Goal: Task Accomplishment & Management: Use online tool/utility

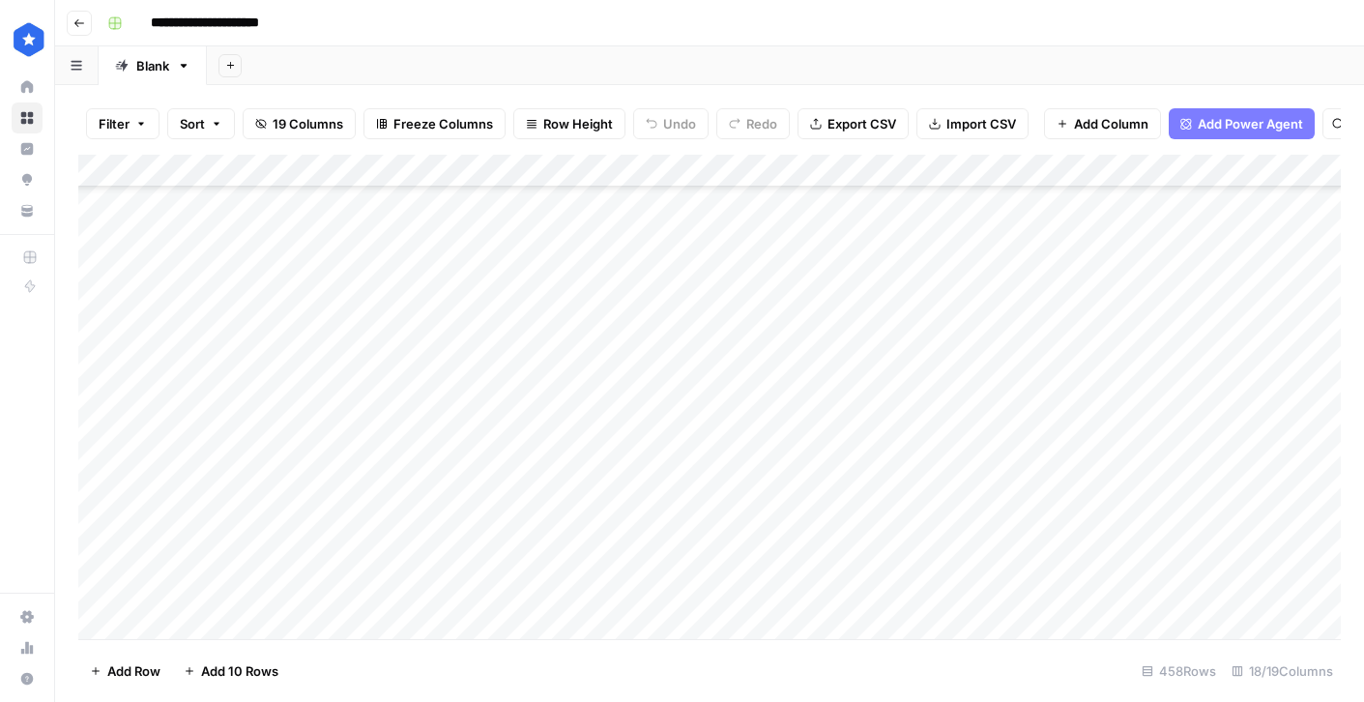
scroll to position [14465, 0]
click at [1119, 267] on div "Add Column" at bounding box center [709, 397] width 1263 height 484
click at [1214, 268] on div "Add Column" at bounding box center [709, 397] width 1263 height 484
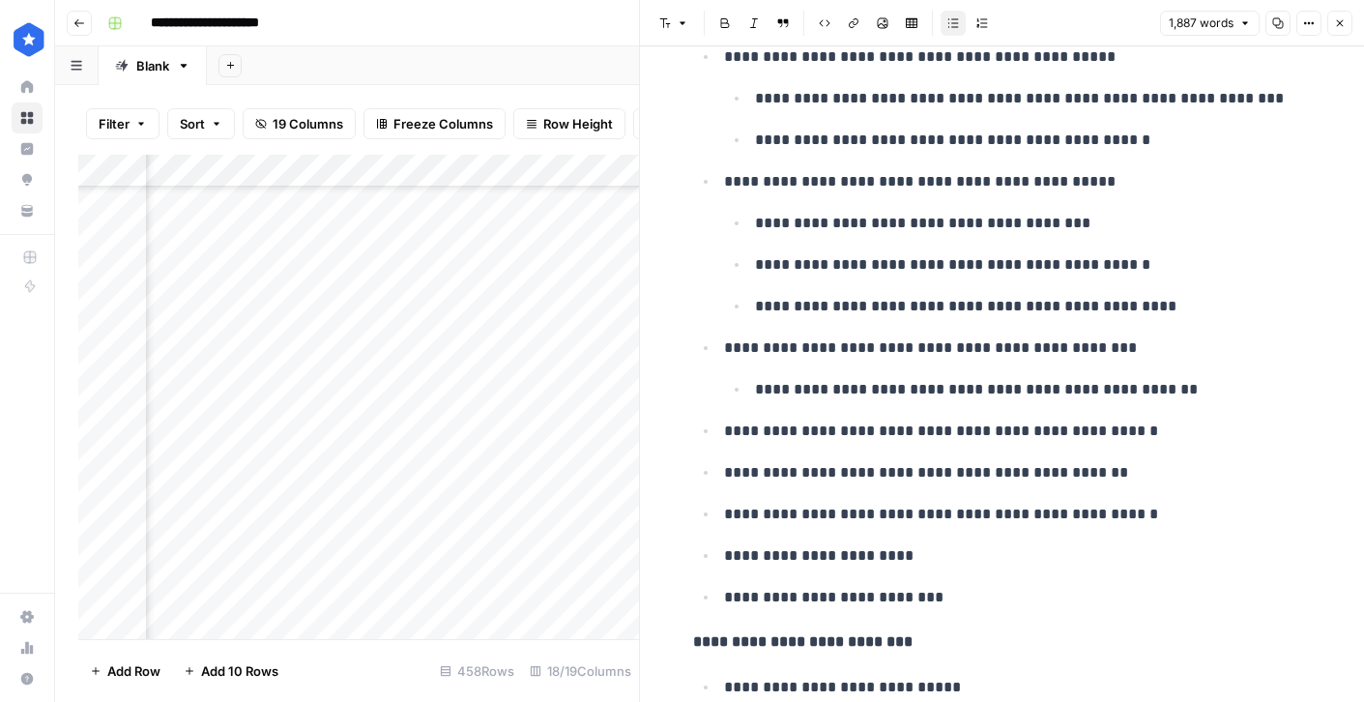
scroll to position [1407, 0]
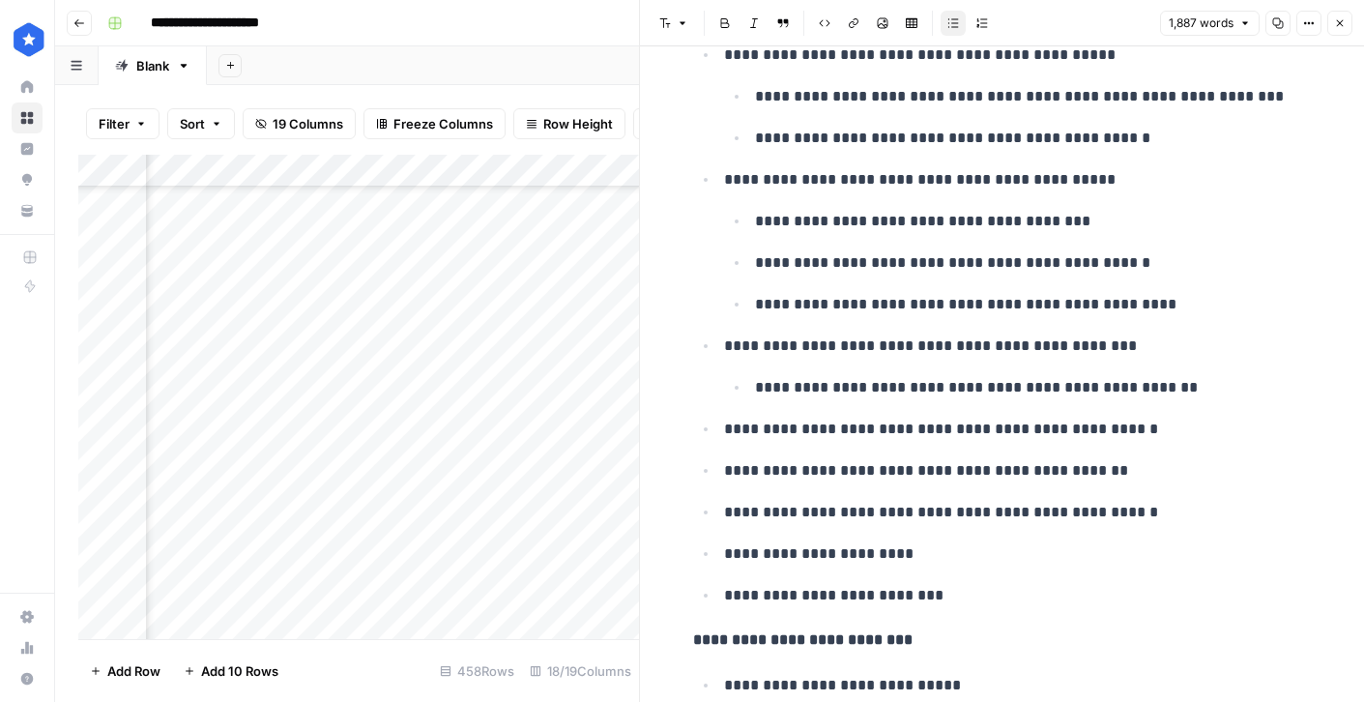
click at [1341, 24] on icon "button" at bounding box center [1340, 23] width 7 height 7
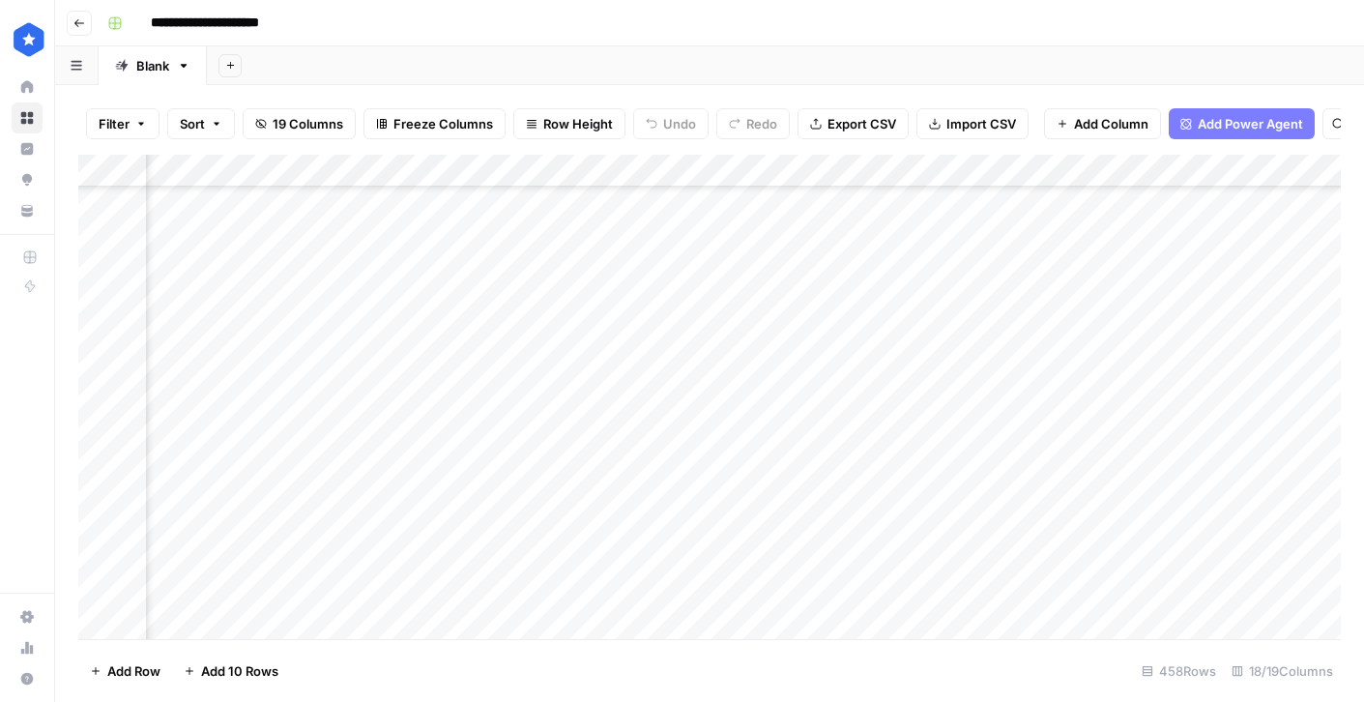
click at [438, 303] on div "Add Column" at bounding box center [709, 397] width 1263 height 484
click at [1104, 304] on div "Add Column" at bounding box center [709, 397] width 1263 height 484
click at [1217, 296] on div "Add Column" at bounding box center [709, 397] width 1263 height 484
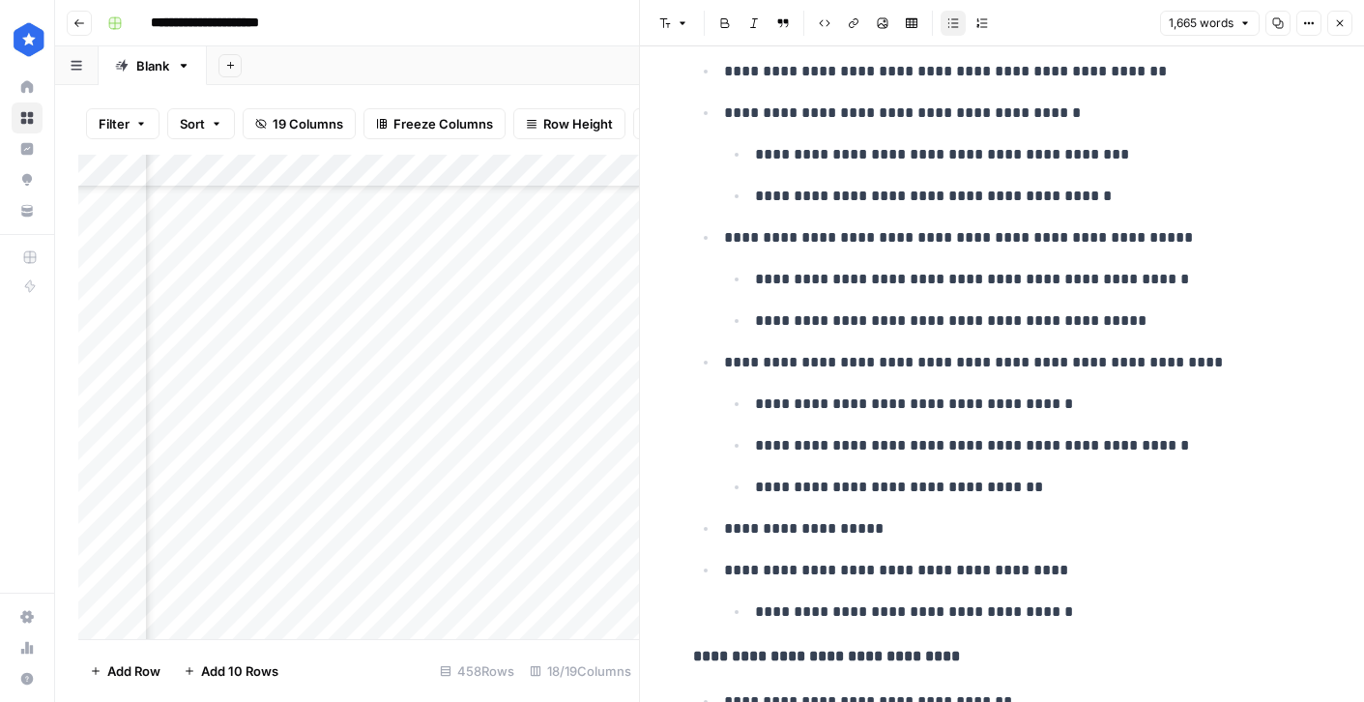
scroll to position [1367, 0]
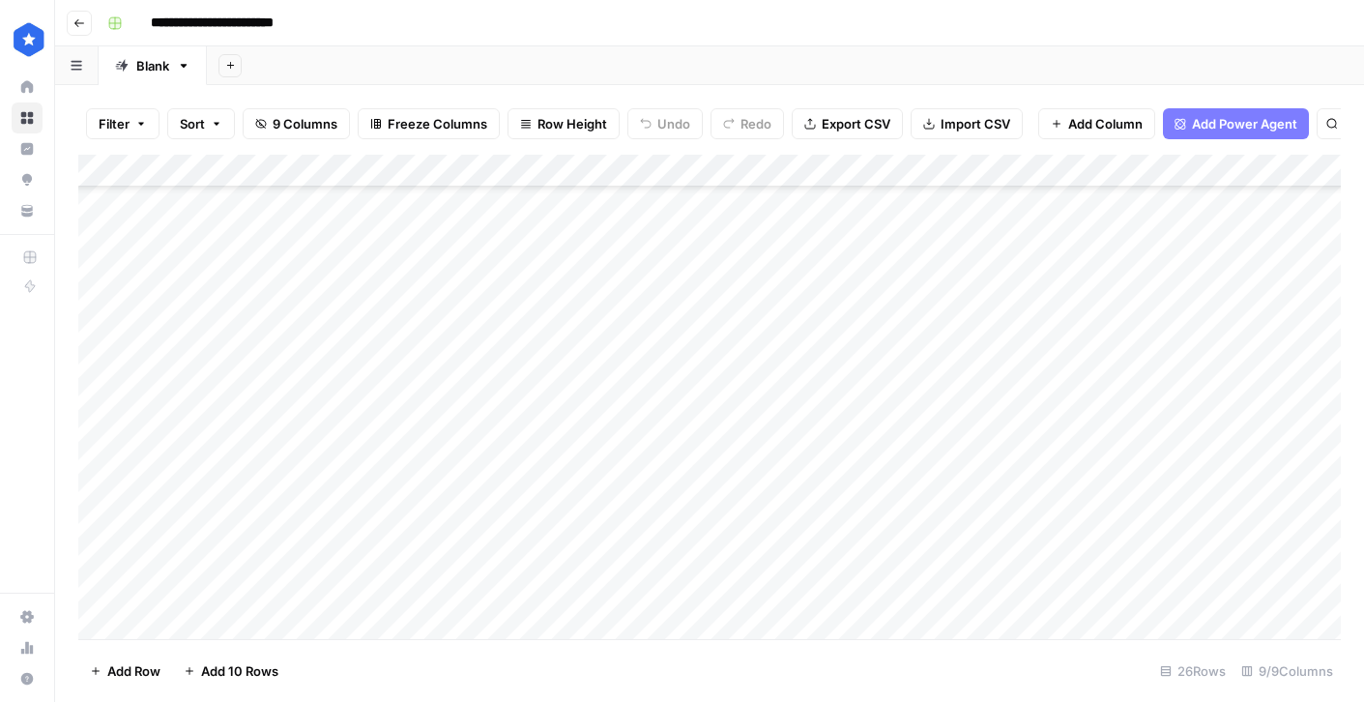
scroll to position [434, 0]
click at [728, 462] on div "Add Column" at bounding box center [709, 397] width 1263 height 484
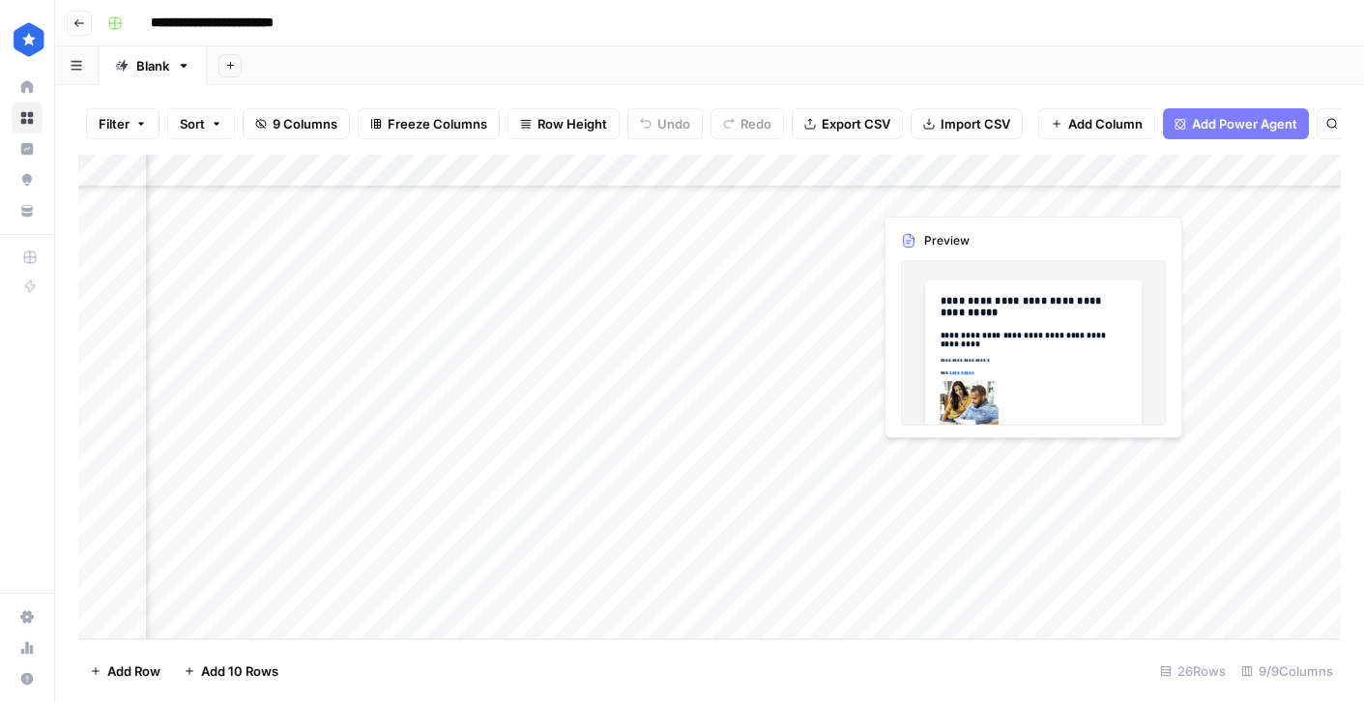
click at [963, 458] on div "Add Column" at bounding box center [709, 397] width 1263 height 484
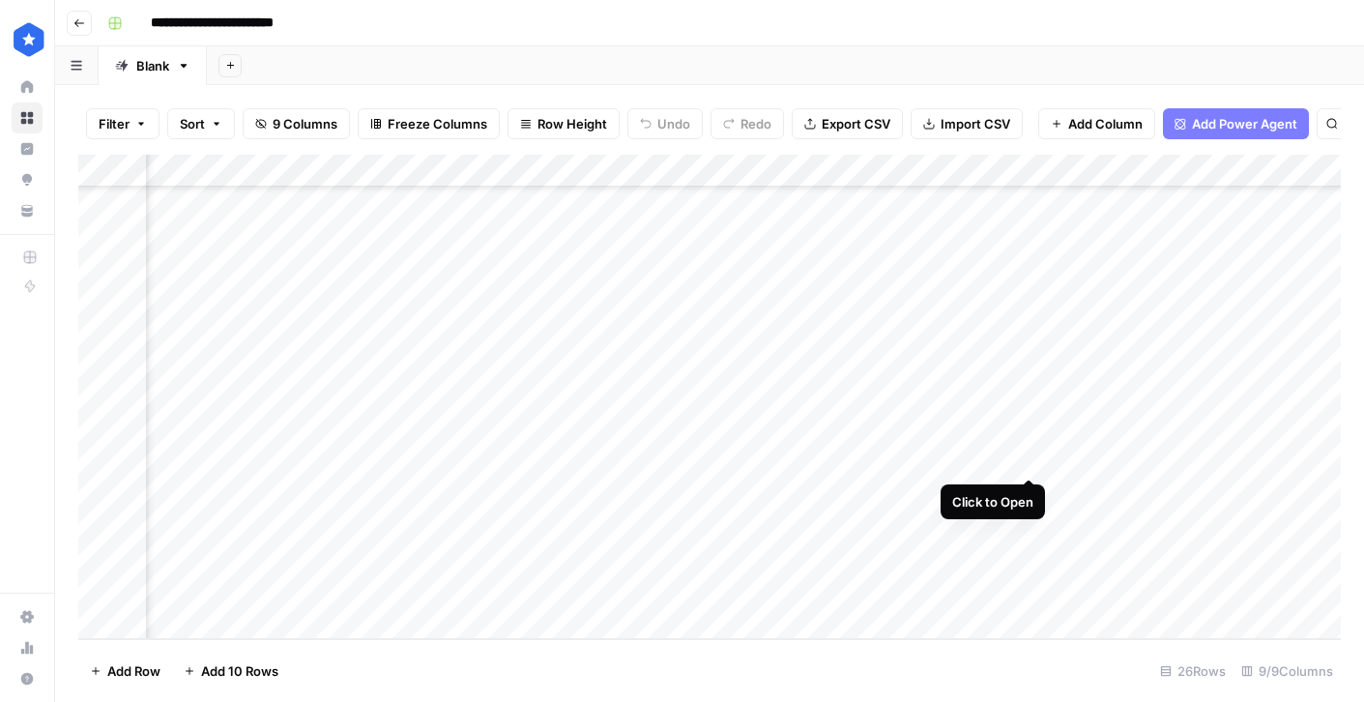
click at [1027, 458] on div "Add Column" at bounding box center [709, 397] width 1263 height 484
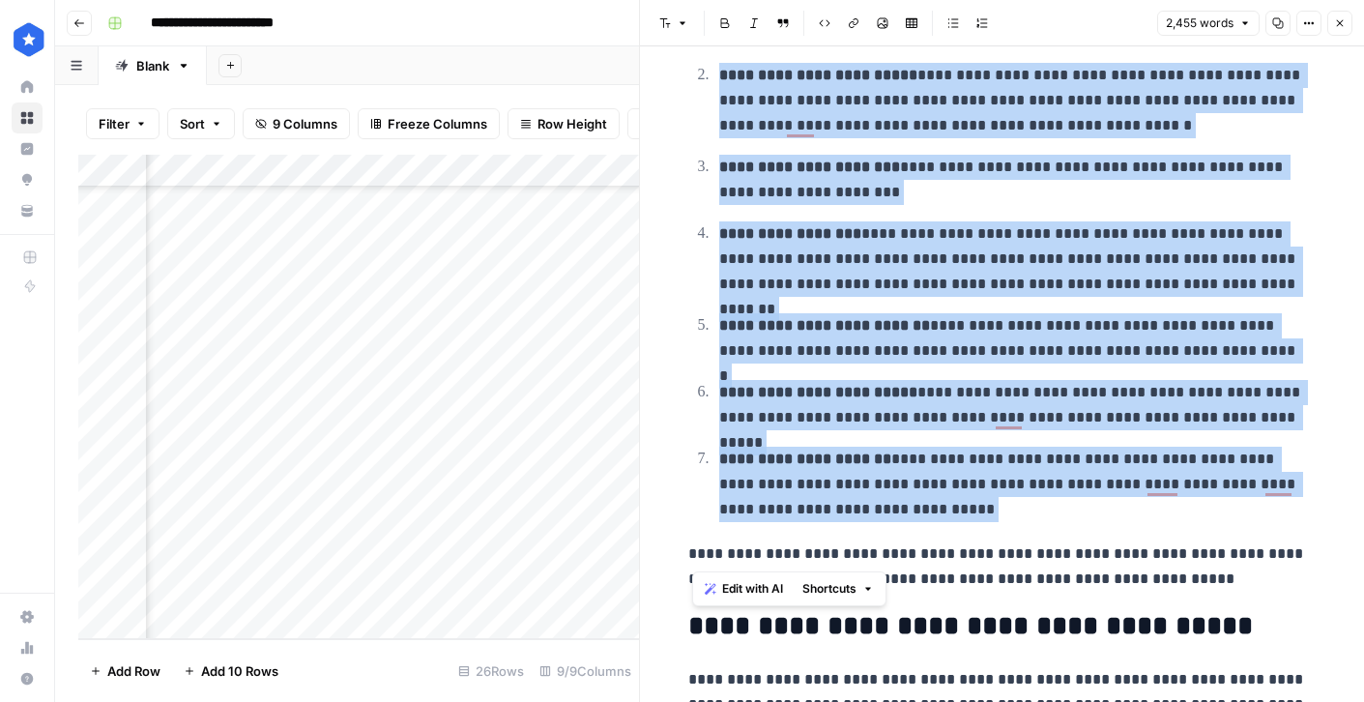
drag, startPoint x: 915, startPoint y: 94, endPoint x: 1217, endPoint y: 522, distance: 524.5
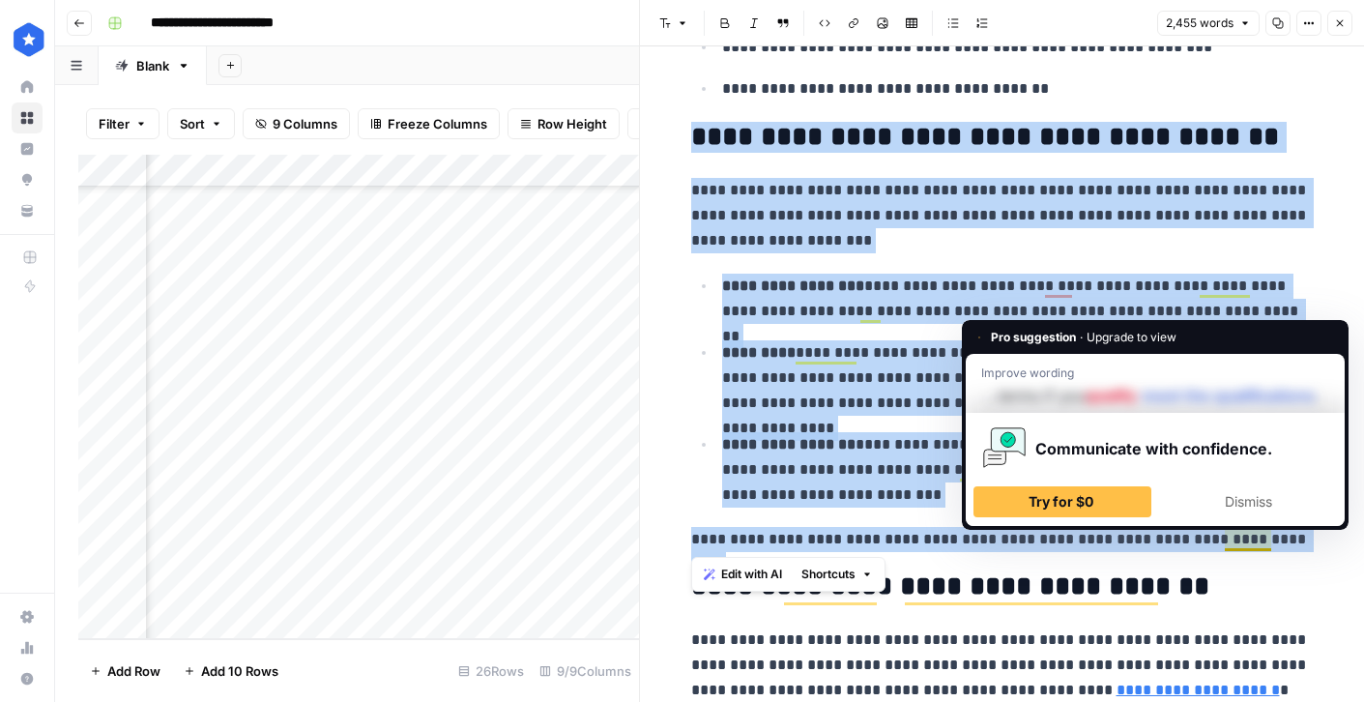
drag, startPoint x: 695, startPoint y: 141, endPoint x: 1276, endPoint y: 534, distance: 701.3
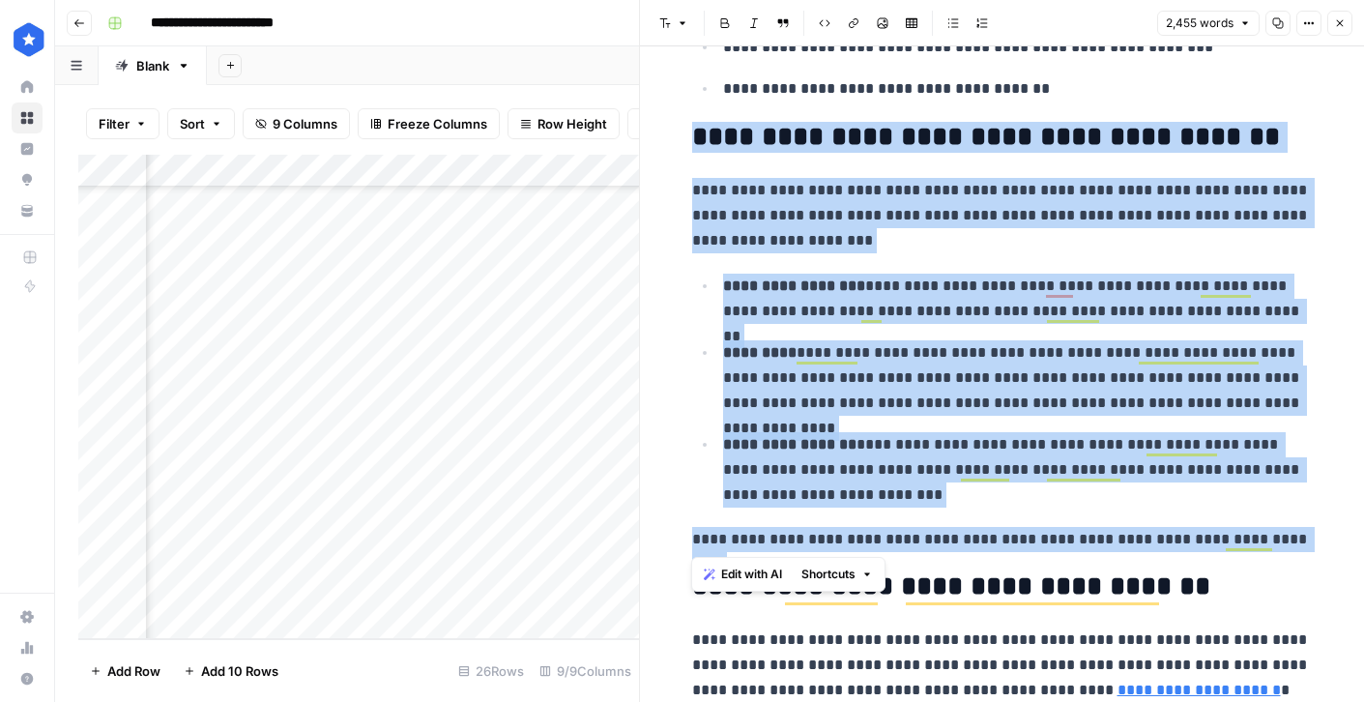
copy div "**********"
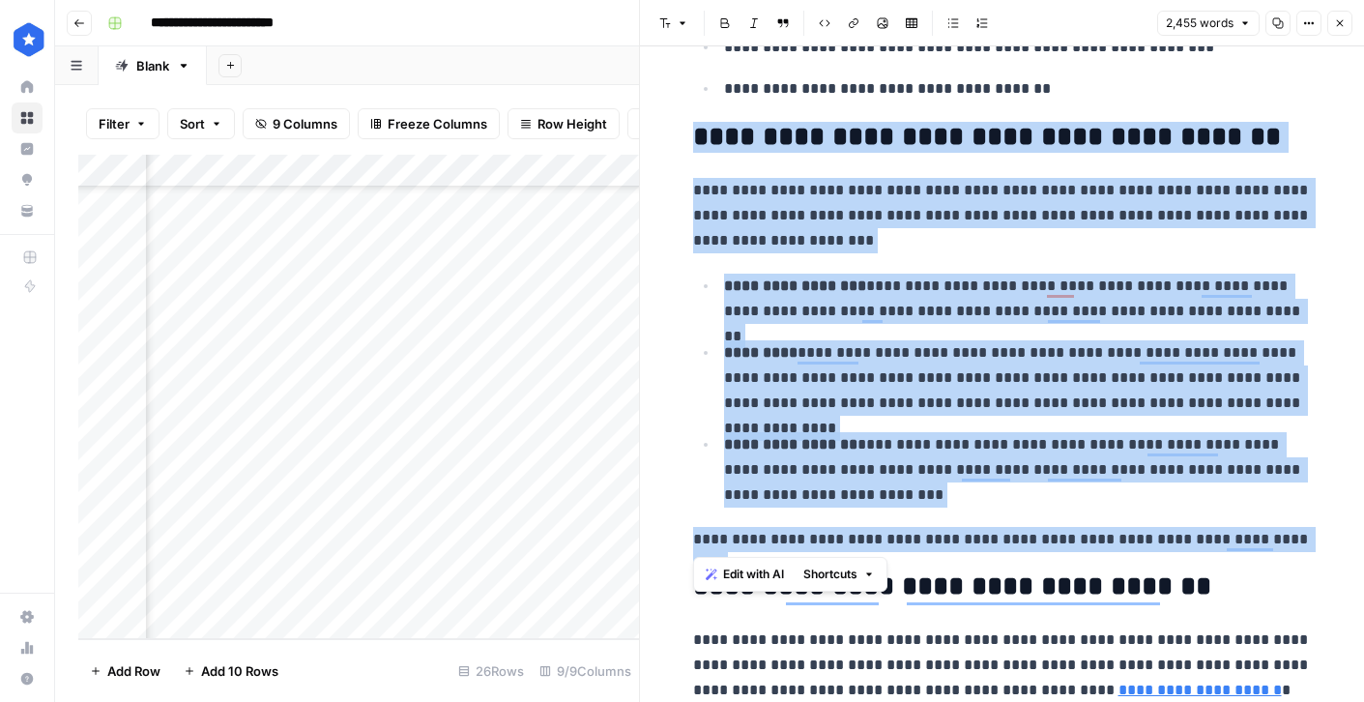
click at [1340, 23] on icon "button" at bounding box center [1340, 23] width 12 height 12
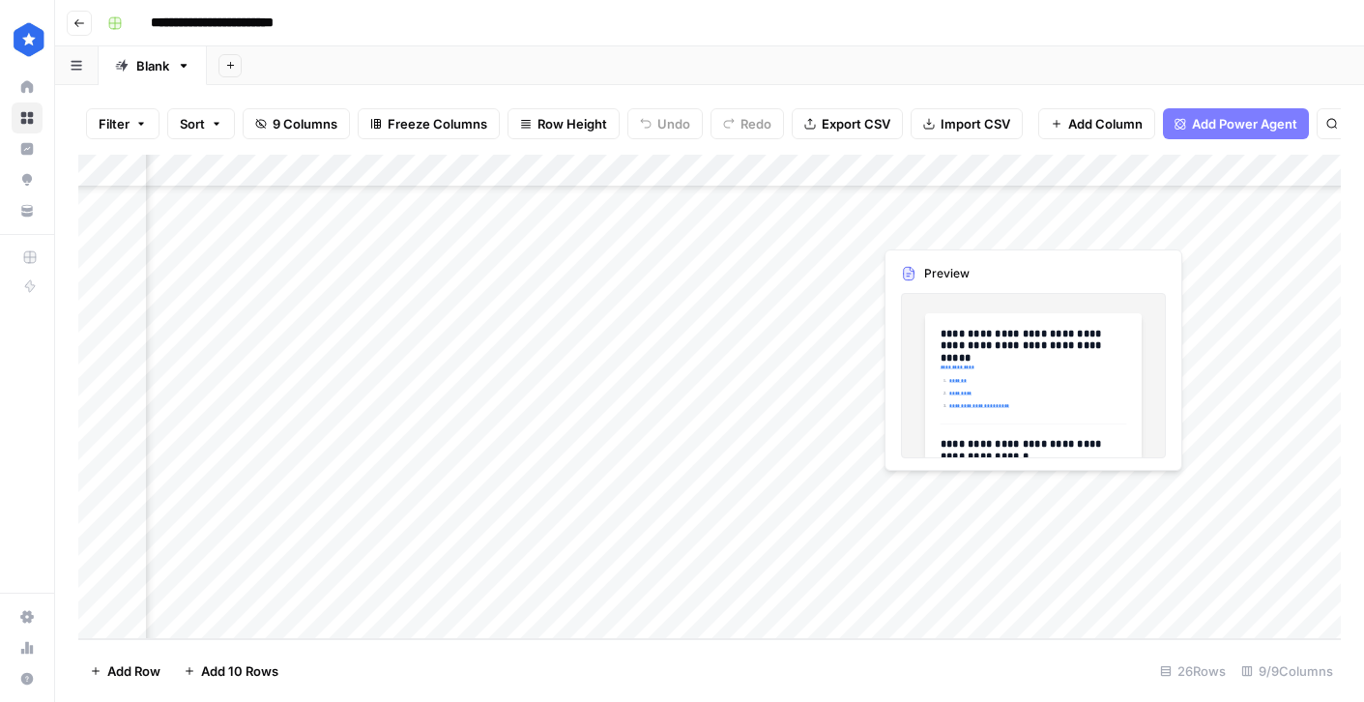
click at [1002, 495] on div "Add Column" at bounding box center [709, 397] width 1263 height 484
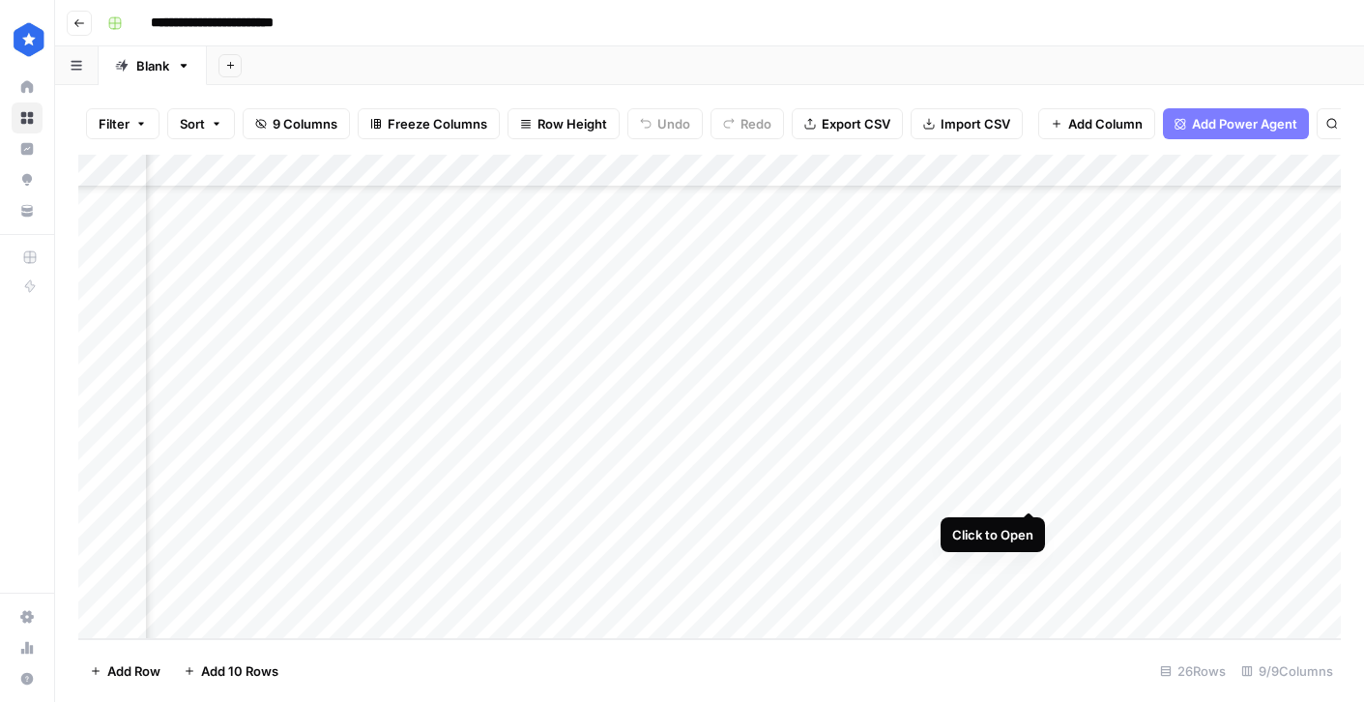
click at [1029, 488] on div "Add Column" at bounding box center [709, 397] width 1263 height 484
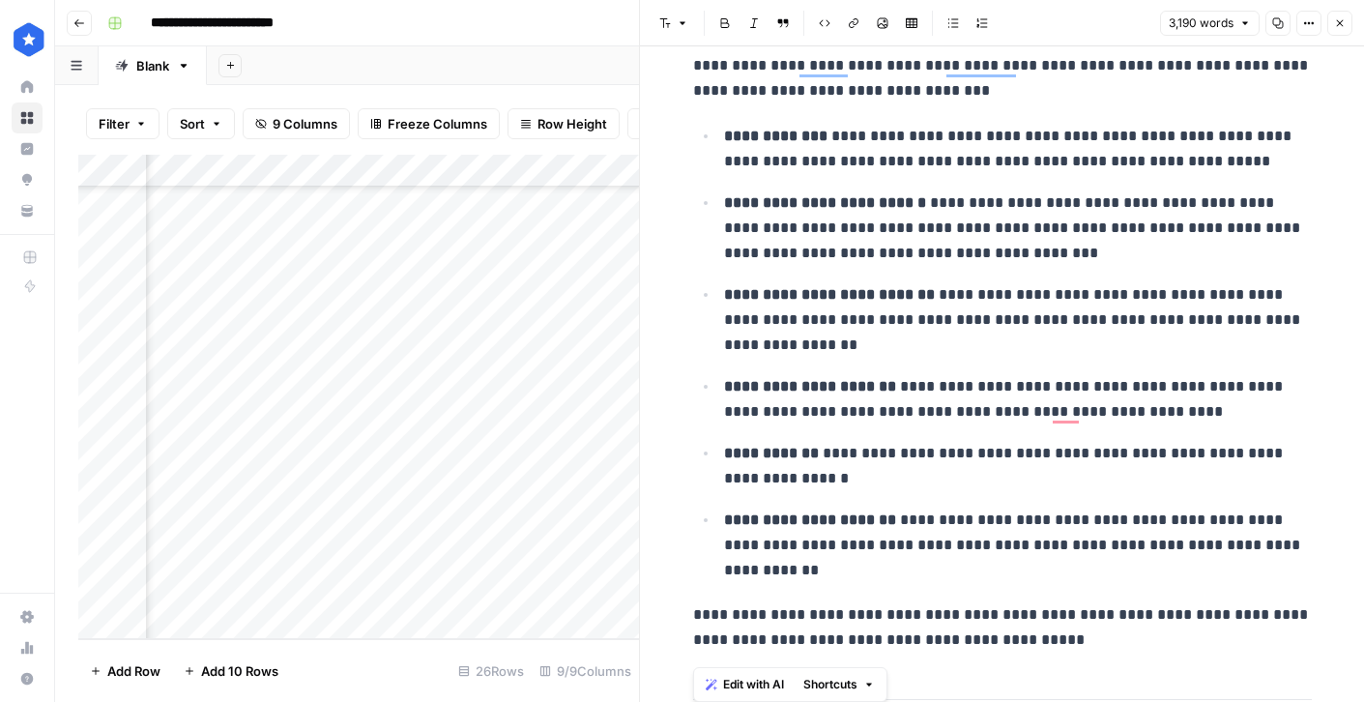
scroll to position [7600, 0]
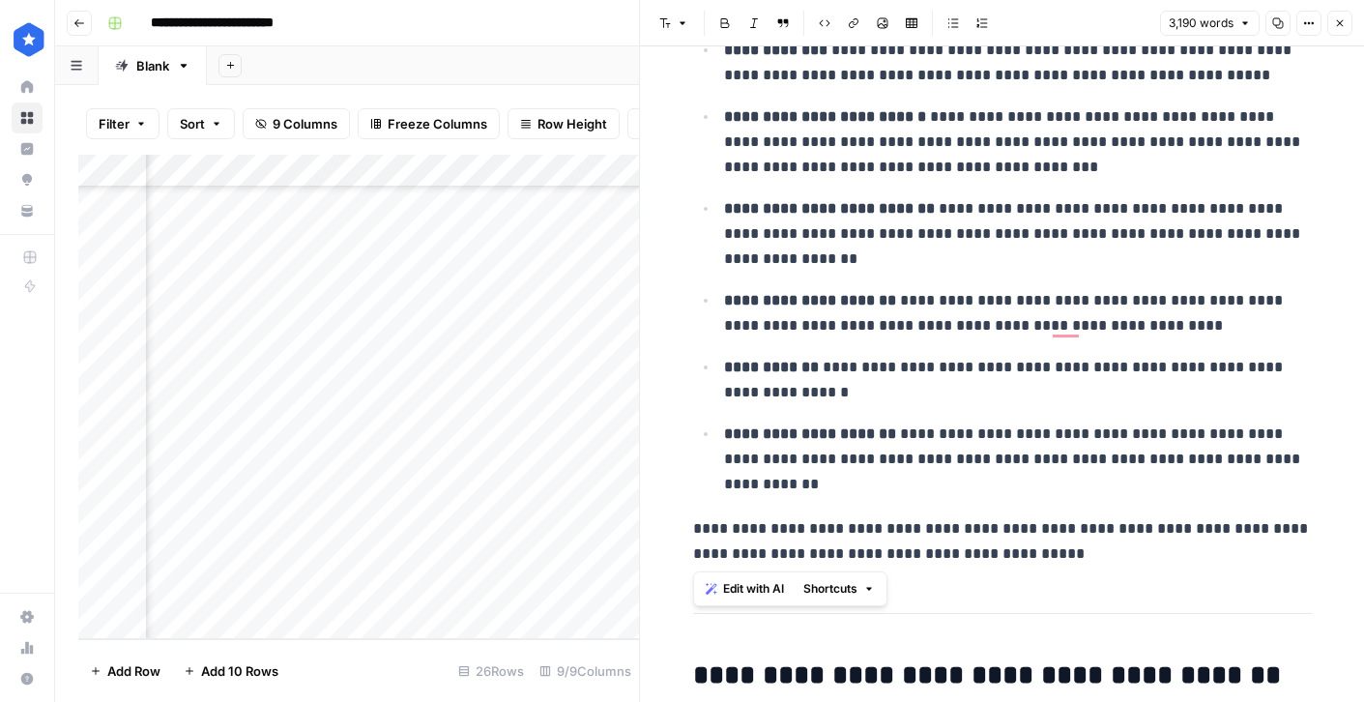
drag, startPoint x: 695, startPoint y: 99, endPoint x: 1022, endPoint y: 560, distance: 565.3
copy div "**********"
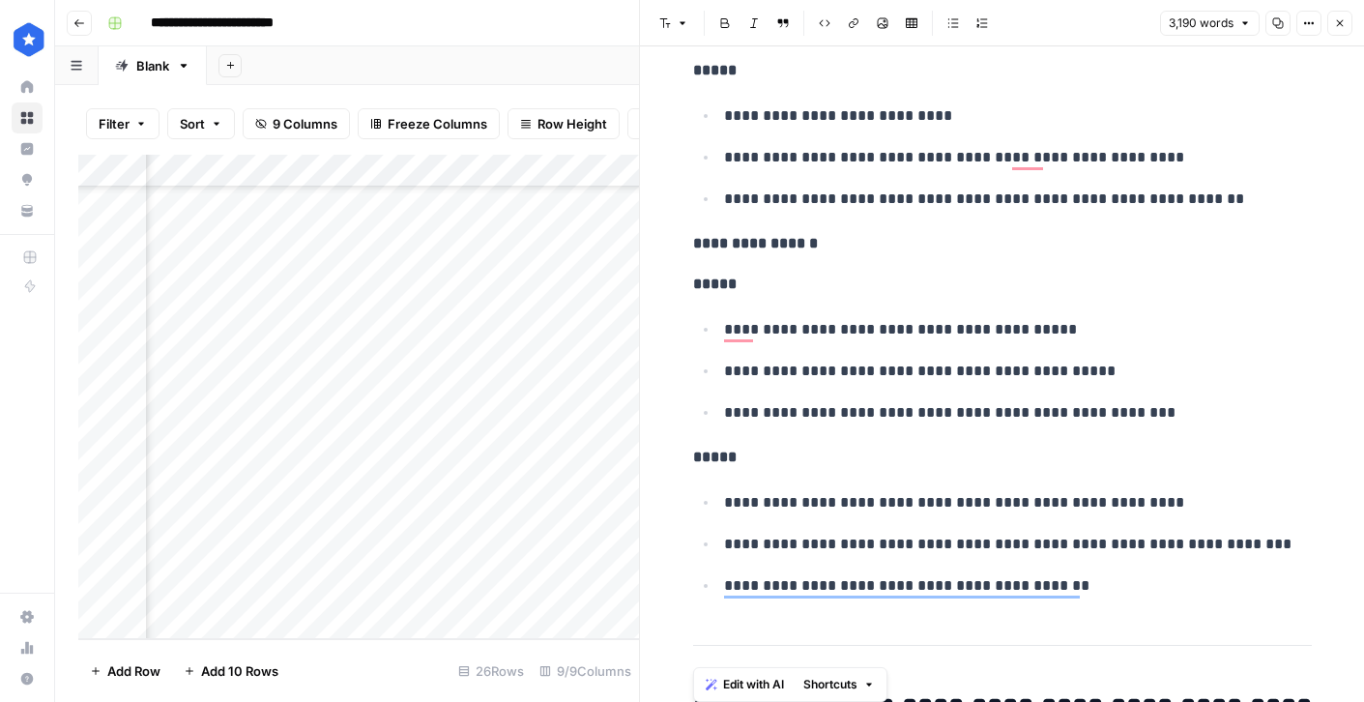
scroll to position [9328, 0]
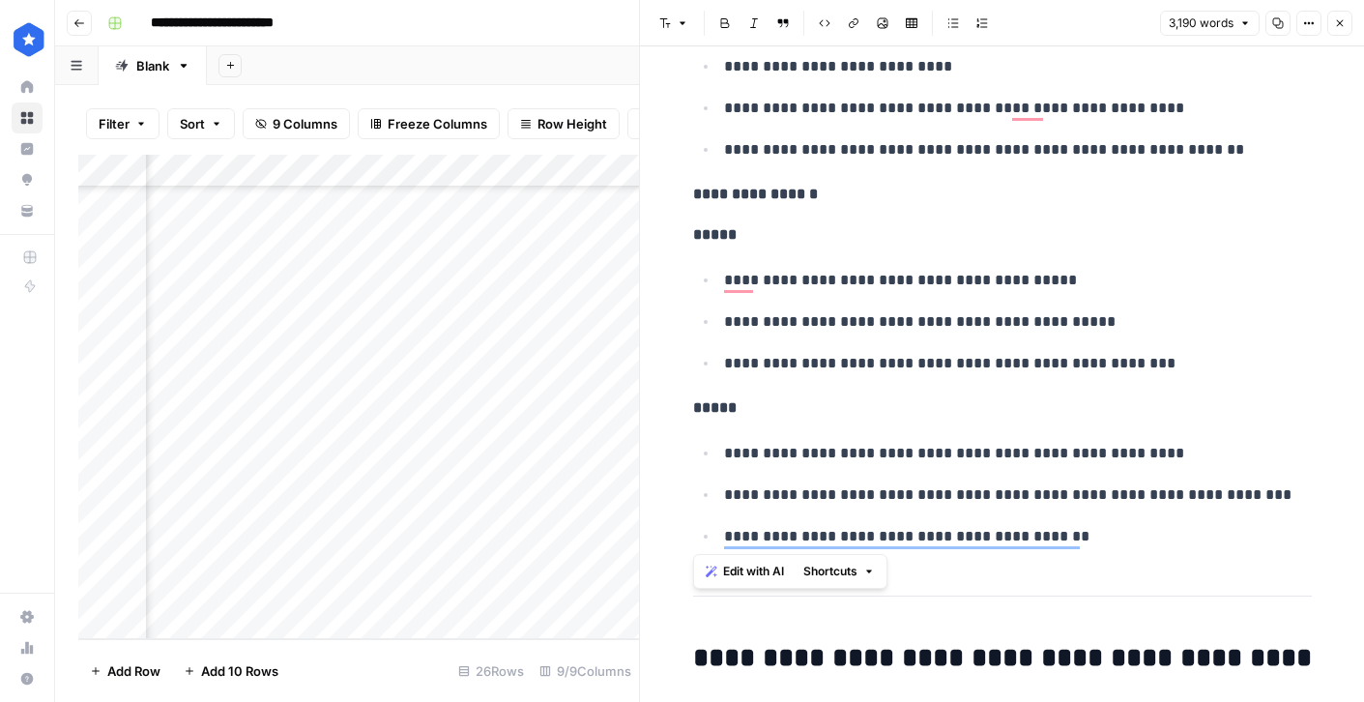
drag, startPoint x: 693, startPoint y: 129, endPoint x: 1086, endPoint y: 532, distance: 562.7
copy div "**********"
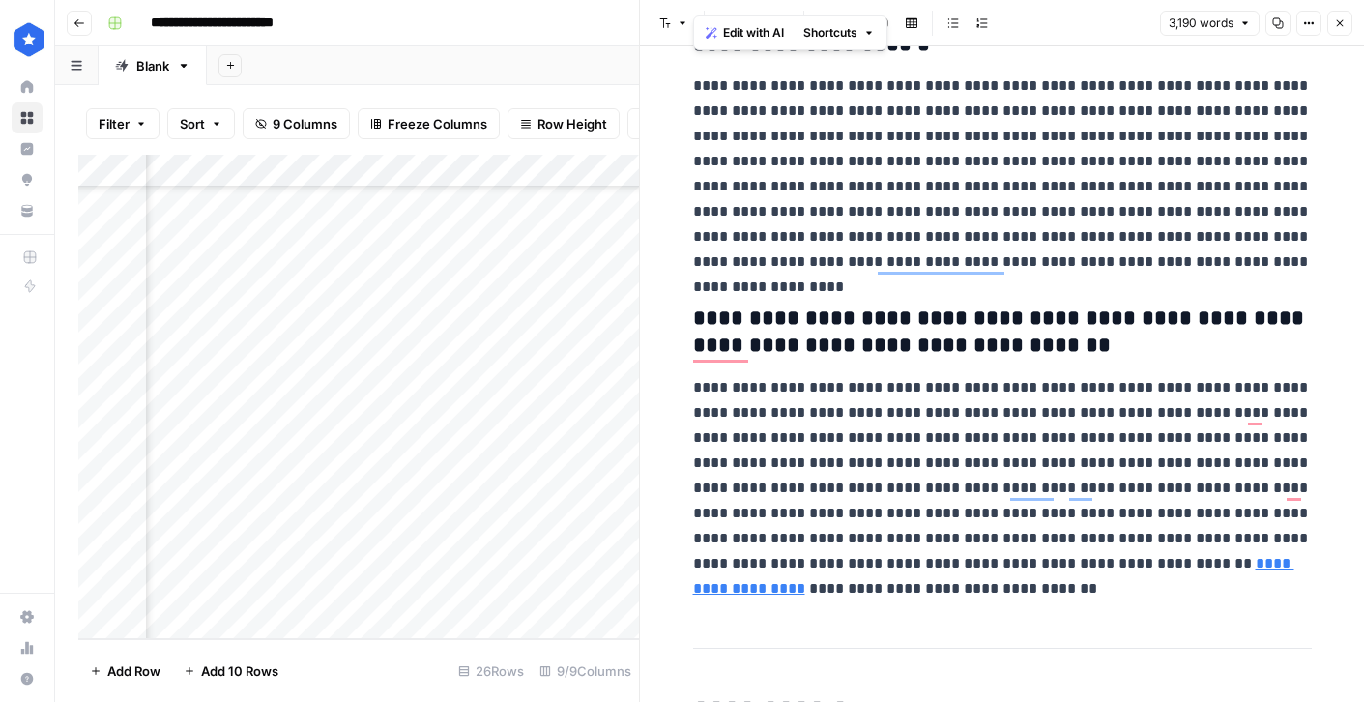
scroll to position [10975, 0]
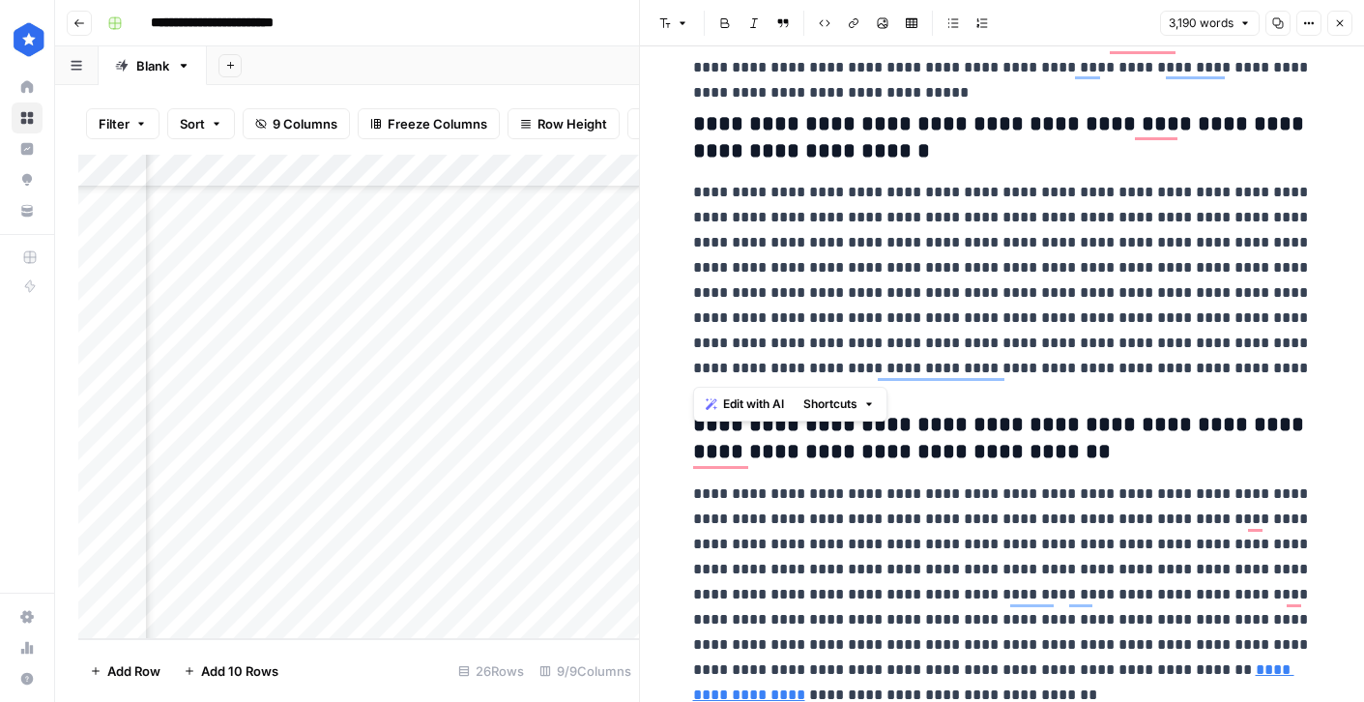
drag, startPoint x: 694, startPoint y: 126, endPoint x: 1263, endPoint y: 376, distance: 621.2
copy div "**********"
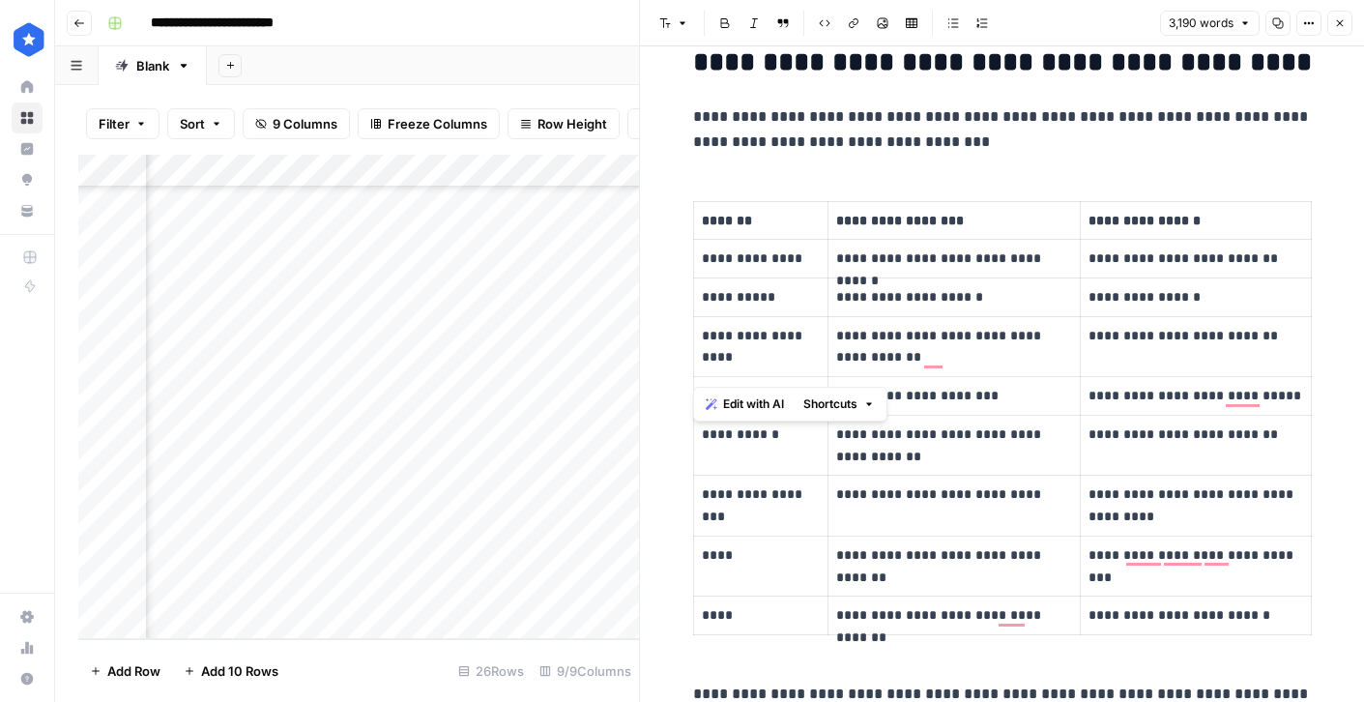
scroll to position [9926, 0]
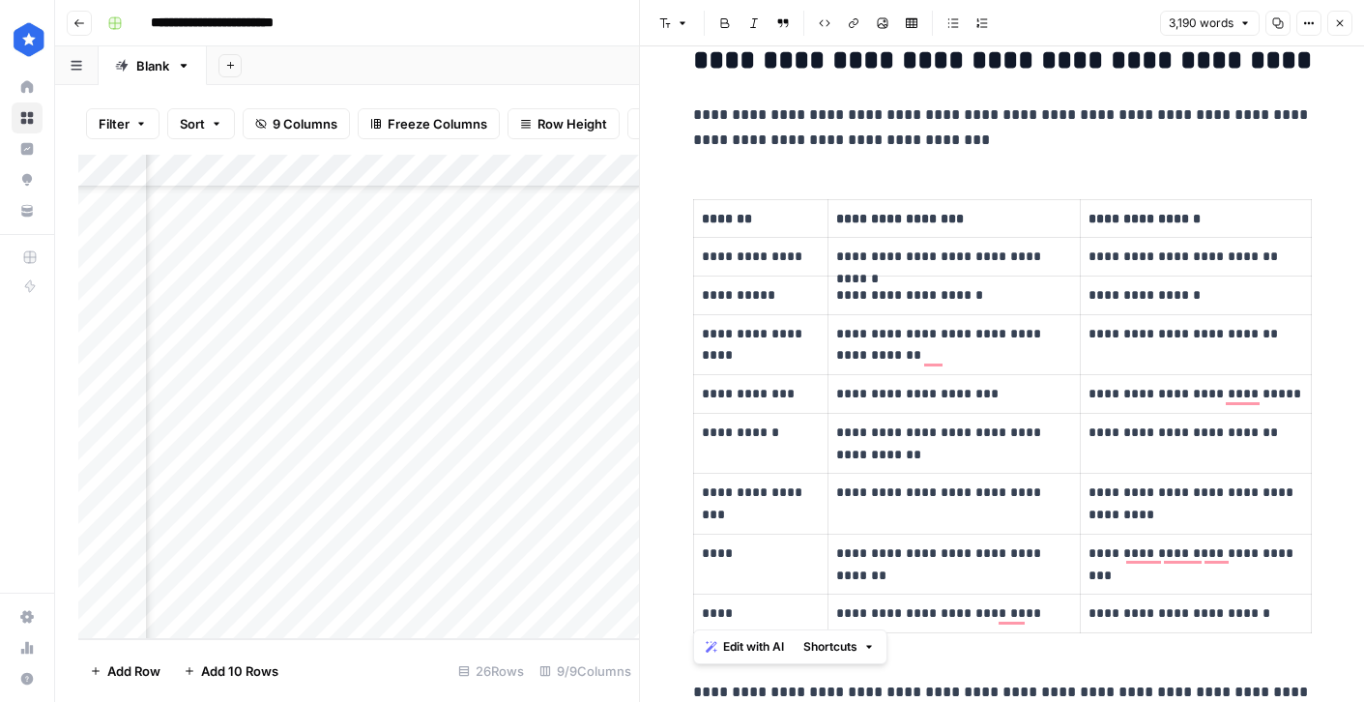
drag, startPoint x: 694, startPoint y: 115, endPoint x: 1265, endPoint y: 619, distance: 761.0
copy div "**********"
